Goal: Go to known website: Access a specific website the user already knows

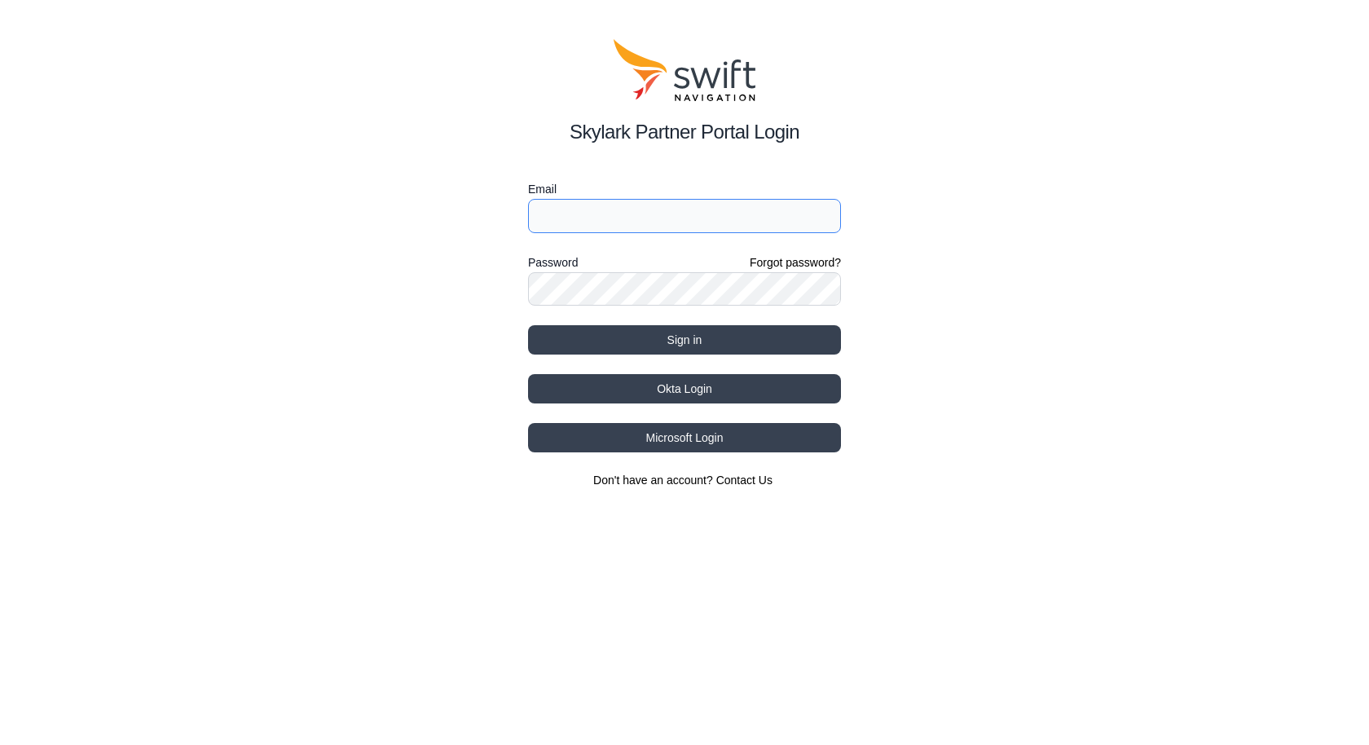
type input "abushell@swift-nav.com"
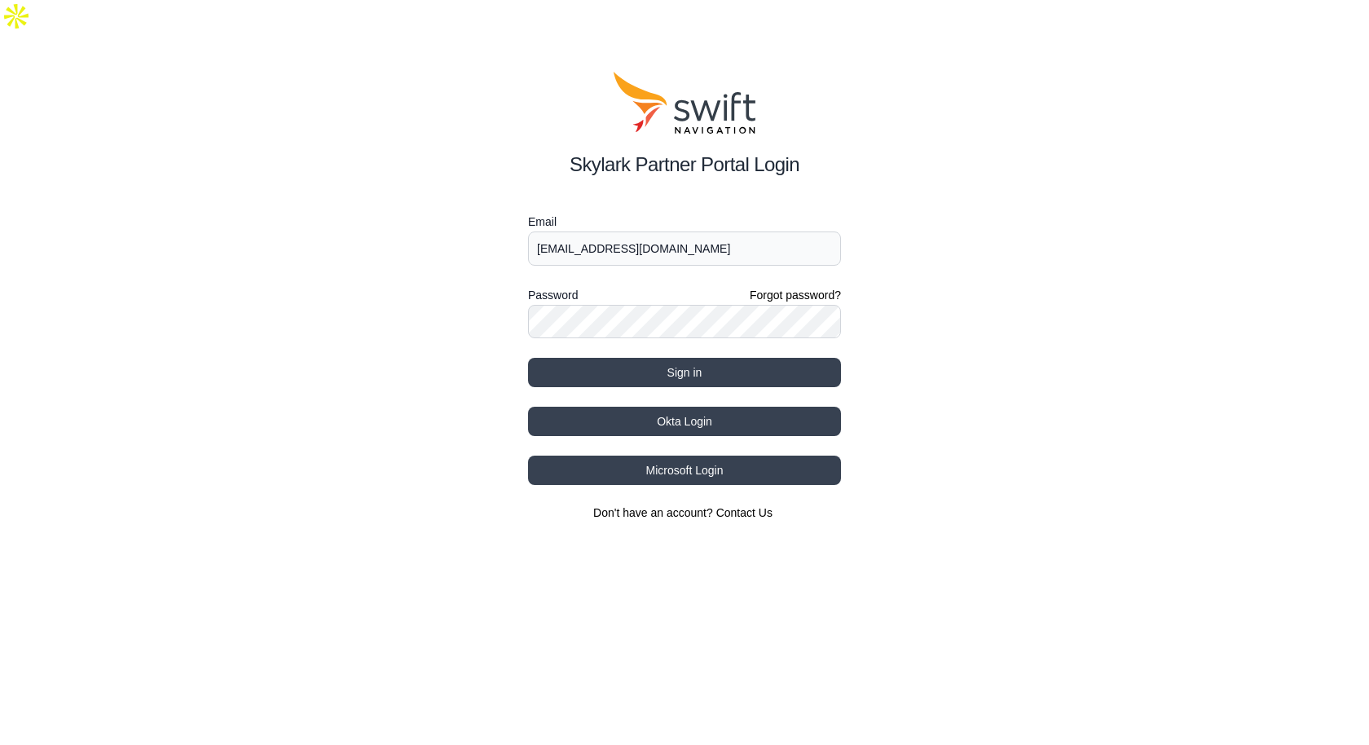
click at [644, 112] on div "Skylark Partner Portal Login" at bounding box center [684, 126] width 313 height 108
drag, startPoint x: 747, startPoint y: 57, endPoint x: 707, endPoint y: 76, distance: 44.9
click at [732, 72] on icon at bounding box center [685, 103] width 143 height 62
click at [707, 76] on icon at bounding box center [685, 103] width 143 height 62
